Goal: Task Accomplishment & Management: Use online tool/utility

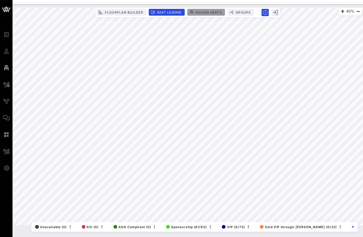
click at [209, 11] on span "Assign Seats" at bounding box center [208, 12] width 27 height 4
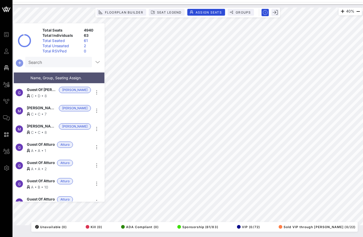
click at [21, 62] on icon "button" at bounding box center [19, 63] width 6 height 6
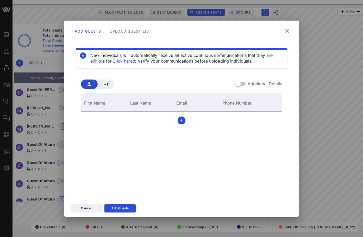
click at [289, 27] on button at bounding box center [287, 30] width 10 height 9
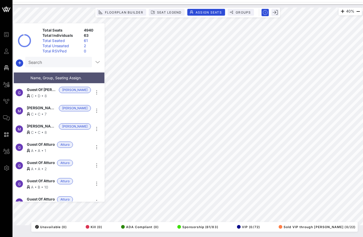
click at [60, 46] on div "Total Unseated" at bounding box center [60, 45] width 41 height 5
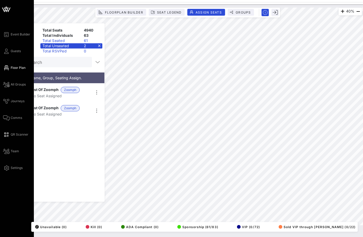
click at [16, 69] on span "Floor Plan" at bounding box center [18, 67] width 15 height 5
click at [13, 50] on span "Guests" at bounding box center [16, 51] width 10 height 5
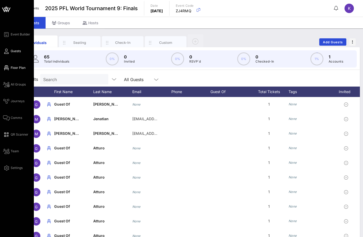
click at [19, 68] on span "Floor Plan" at bounding box center [18, 67] width 15 height 5
